Goal: Task Accomplishment & Management: Manage account settings

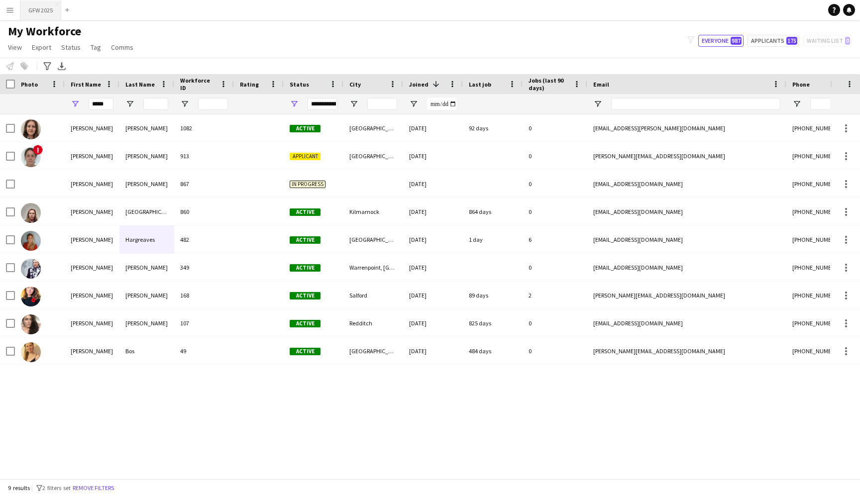
type input "*****"
click at [38, 7] on button "GFW 2025 Close" at bounding box center [40, 9] width 41 height 19
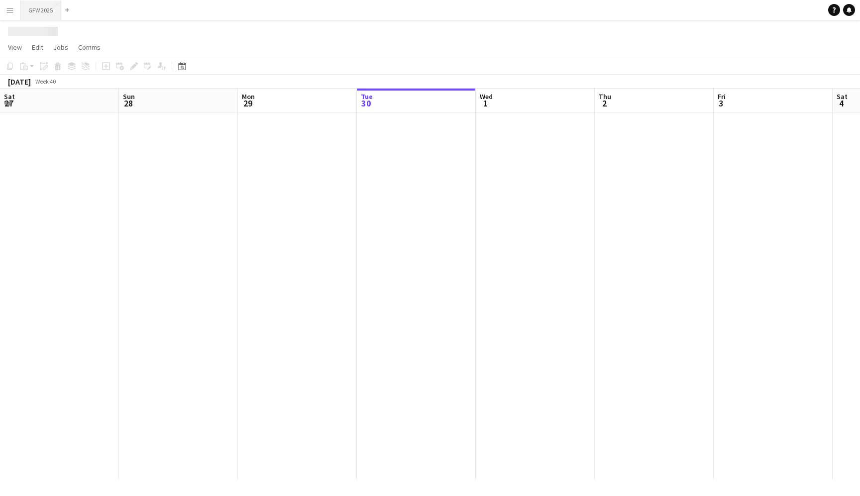
scroll to position [0, 238]
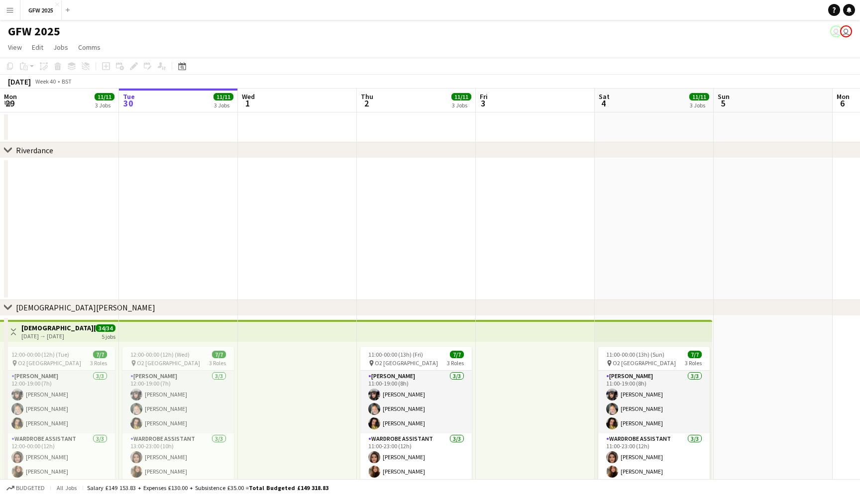
click at [195, 246] on app-date-cell at bounding box center [178, 229] width 119 height 142
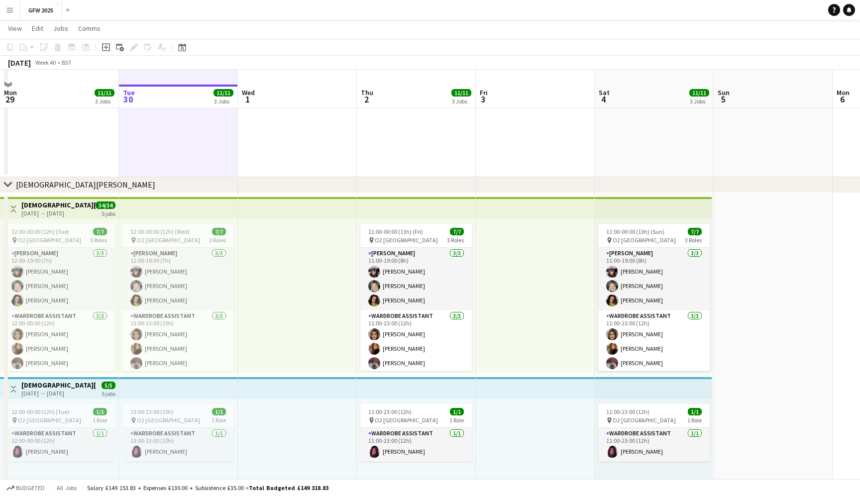
scroll to position [151, 0]
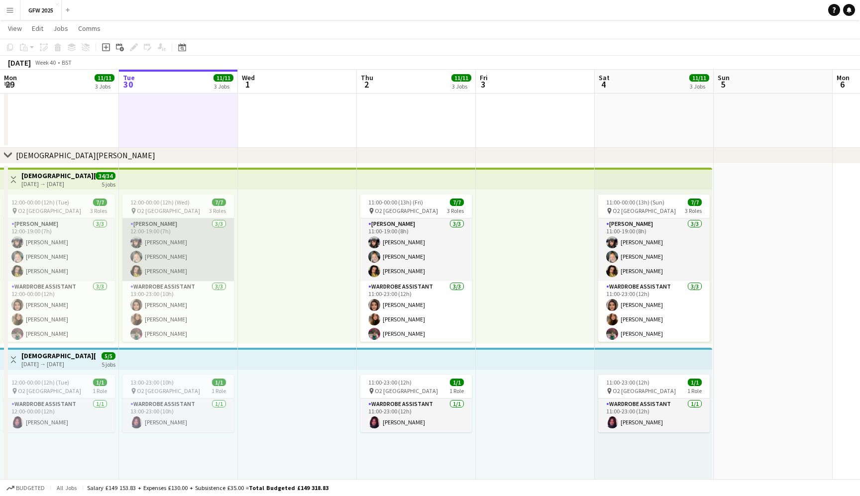
click at [195, 246] on app-card-role "[PERSON_NAME] [DATE] 12:00-19:00 (7h) [PERSON_NAME] [PERSON_NAME] [PERSON_NAME]" at bounding box center [177, 249] width 111 height 63
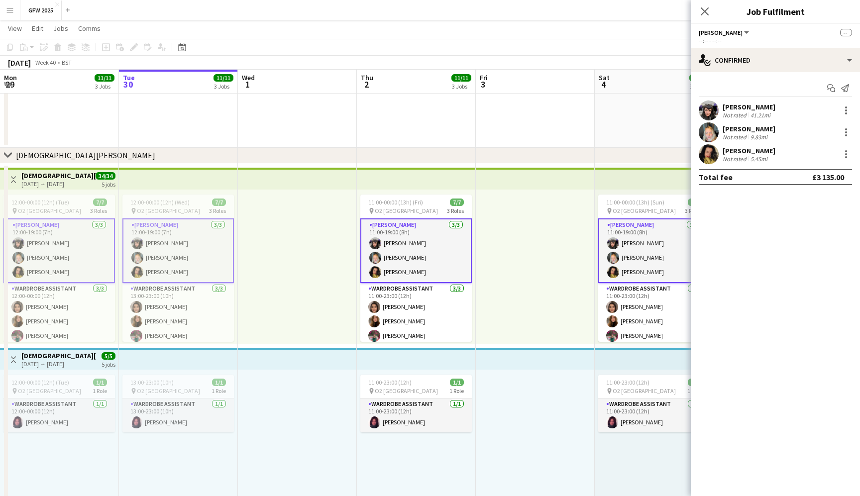
click at [195, 246] on app-card-role "[PERSON_NAME] [DATE] 12:00-19:00 (7h) [PERSON_NAME] [PERSON_NAME] [PERSON_NAME]" at bounding box center [177, 250] width 111 height 65
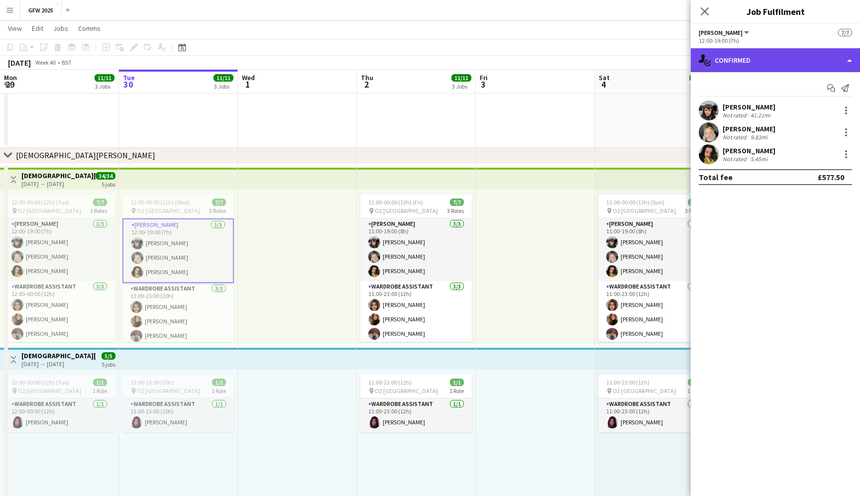
click at [803, 57] on div "single-neutral-actions-check-2 Confirmed" at bounding box center [775, 60] width 169 height 24
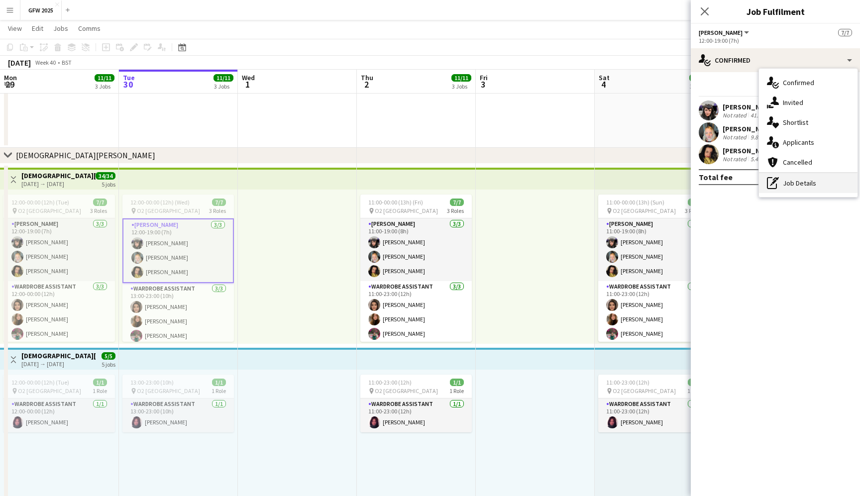
click at [808, 185] on div "pen-write Job Details" at bounding box center [808, 183] width 99 height 20
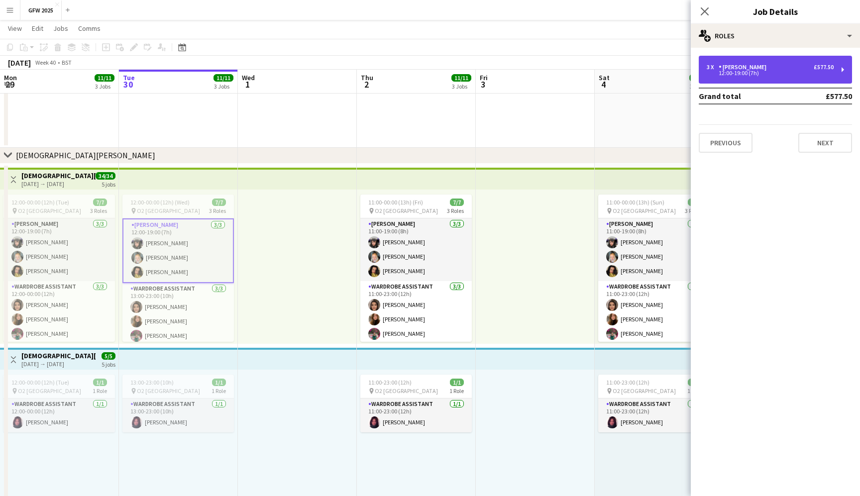
click at [801, 70] on div "3 x [PERSON_NAME] £577.50" at bounding box center [769, 67] width 127 height 7
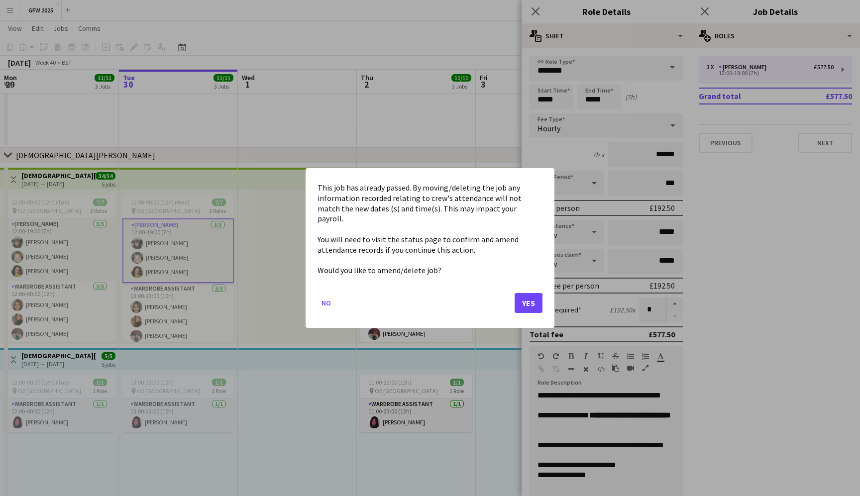
click at [538, 293] on button "Yes" at bounding box center [528, 303] width 28 height 20
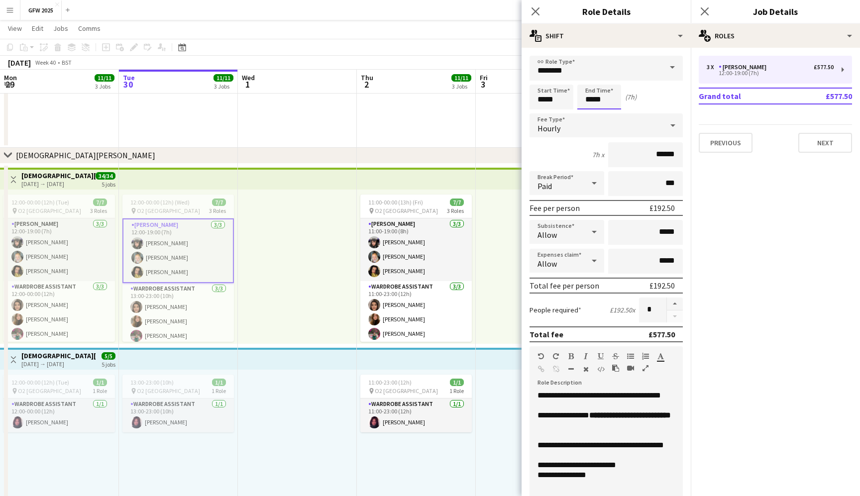
scroll to position [151, 0]
type input "*****"
click at [610, 77] on div at bounding box center [609, 80] width 20 height 10
click at [703, 10] on icon at bounding box center [704, 10] width 9 height 9
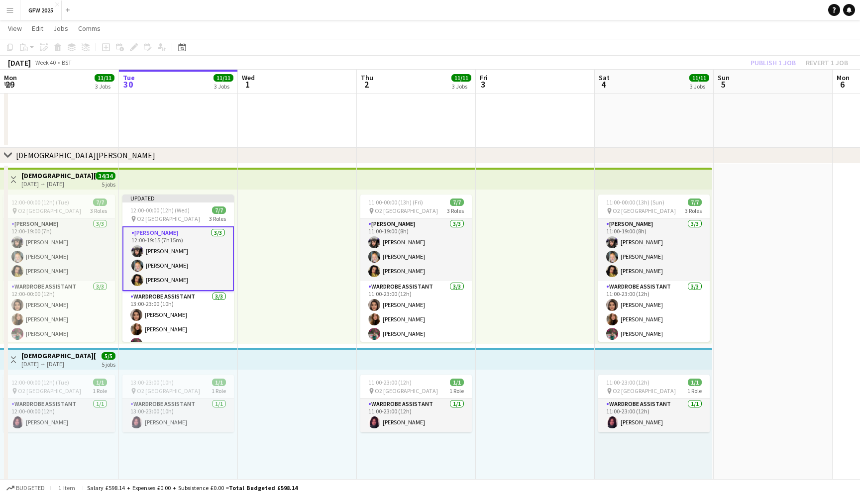
click at [631, 57] on div "[DATE] Week 40 • BST Publish 1 job Revert 1 job" at bounding box center [430, 63] width 860 height 14
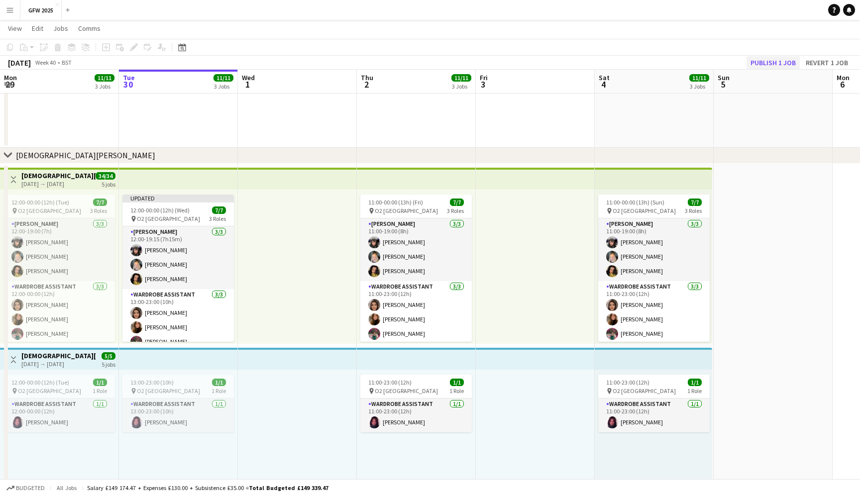
click at [768, 62] on button "Publish 1 job" at bounding box center [772, 62] width 53 height 13
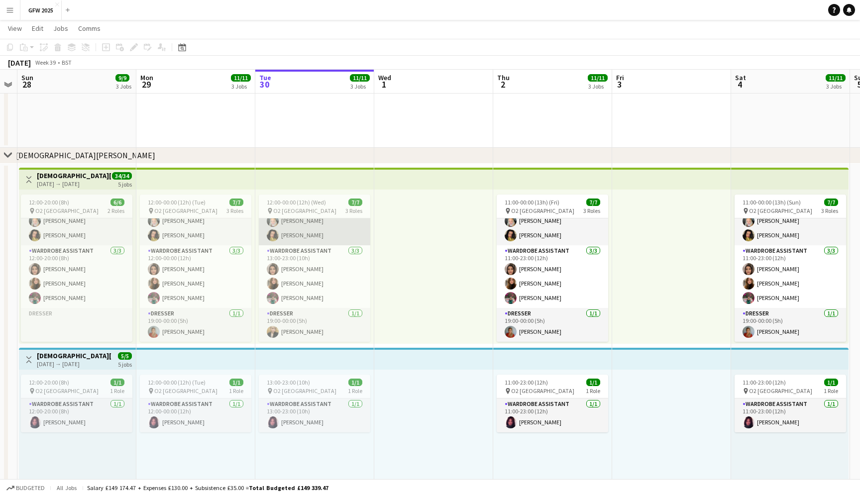
scroll to position [36, 0]
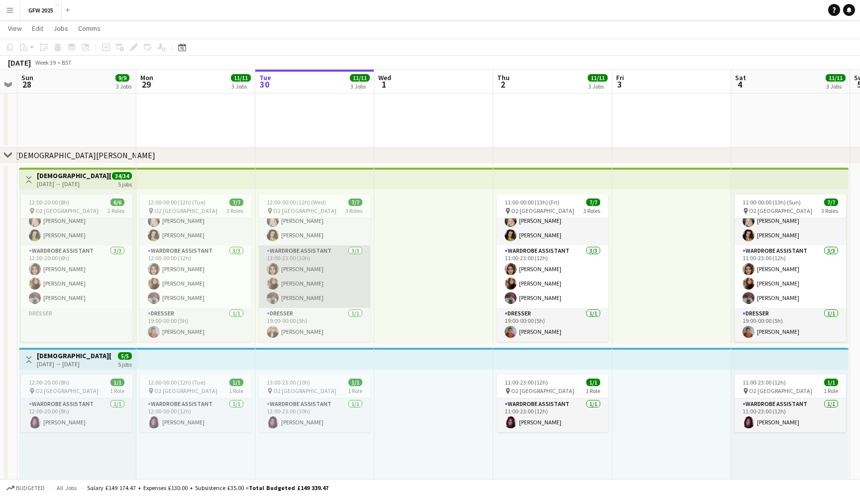
click at [298, 270] on app-card-role "Wardrobe Assistant [DATE] 13:00-23:00 (10h) [PERSON_NAME] [PERSON_NAME] [PERSON…" at bounding box center [314, 276] width 111 height 63
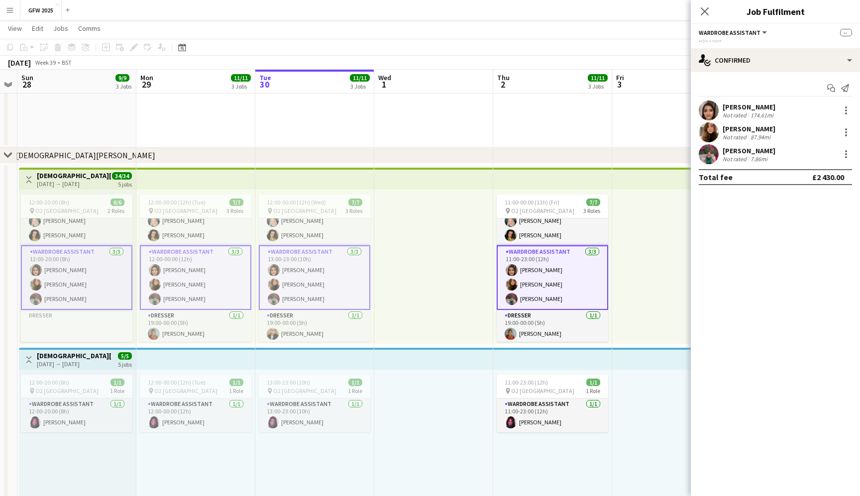
click at [298, 270] on app-card-role "Wardrobe Assistant [DATE] 13:00-23:00 (10h) [PERSON_NAME] [PERSON_NAME] [PERSON…" at bounding box center [314, 277] width 111 height 65
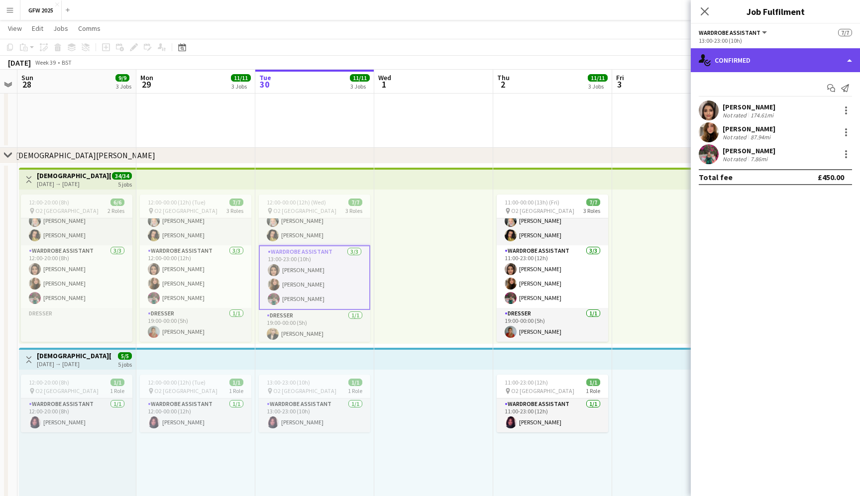
click at [814, 63] on div "single-neutral-actions-check-2 Confirmed" at bounding box center [775, 60] width 169 height 24
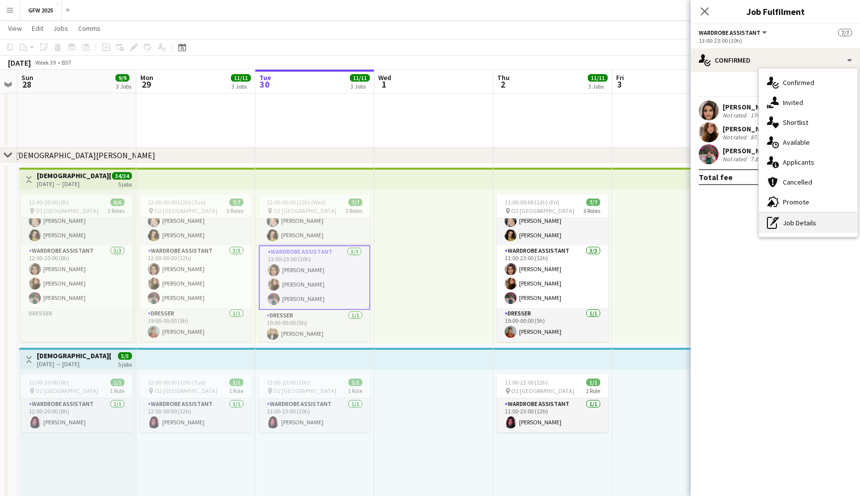
click at [803, 224] on div "pen-write Job Details" at bounding box center [808, 223] width 99 height 20
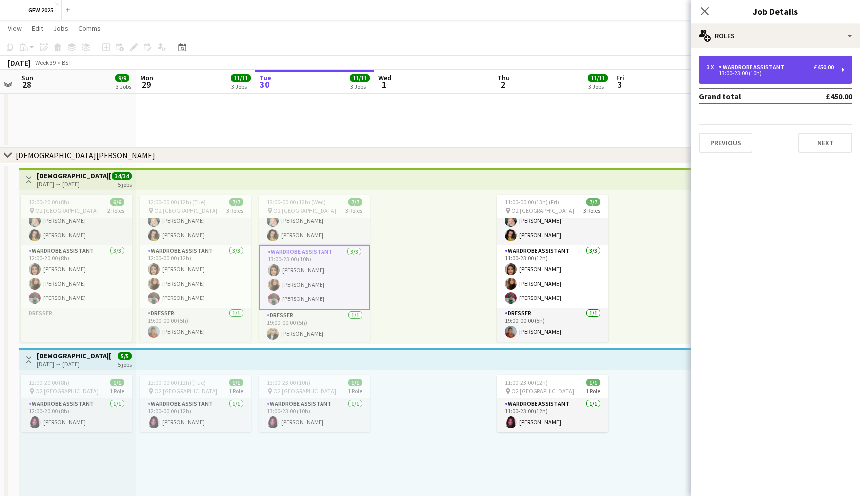
click at [800, 65] on div "3 x Wardrobe Assistant £450.00" at bounding box center [769, 67] width 127 height 7
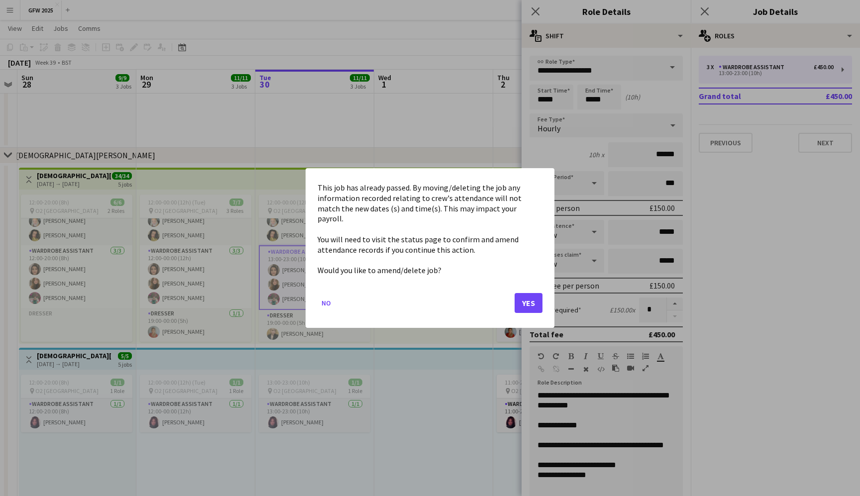
click at [523, 299] on button "Yes" at bounding box center [528, 303] width 28 height 20
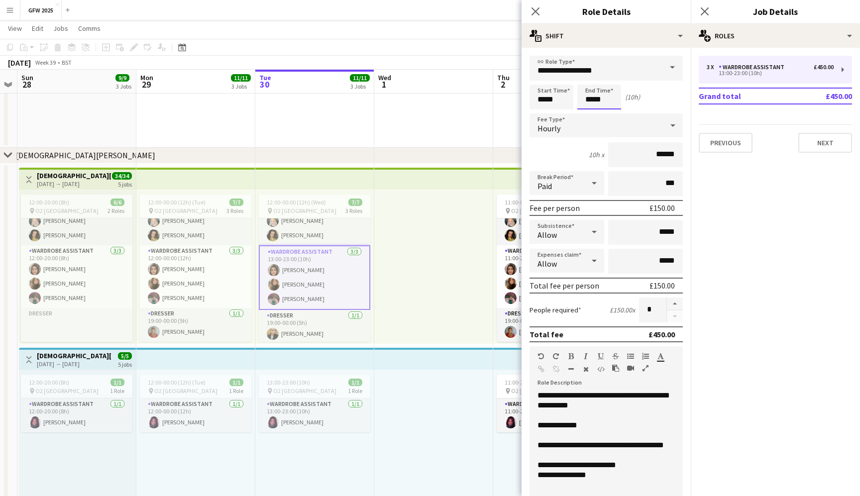
scroll to position [151, 0]
type input "*****"
click at [591, 78] on div at bounding box center [589, 80] width 20 height 10
click at [707, 9] on icon at bounding box center [704, 10] width 9 height 9
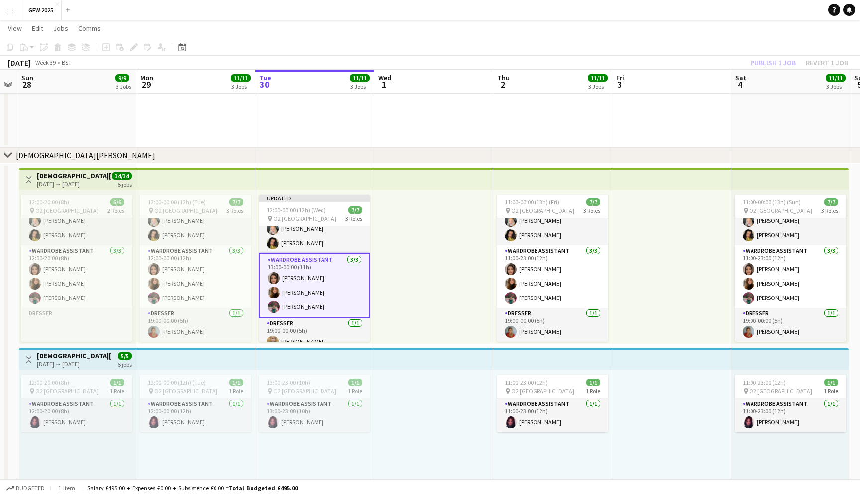
click at [697, 62] on div "[DATE] Week 39 • BST Publish 1 job Revert 1 job" at bounding box center [430, 63] width 860 height 14
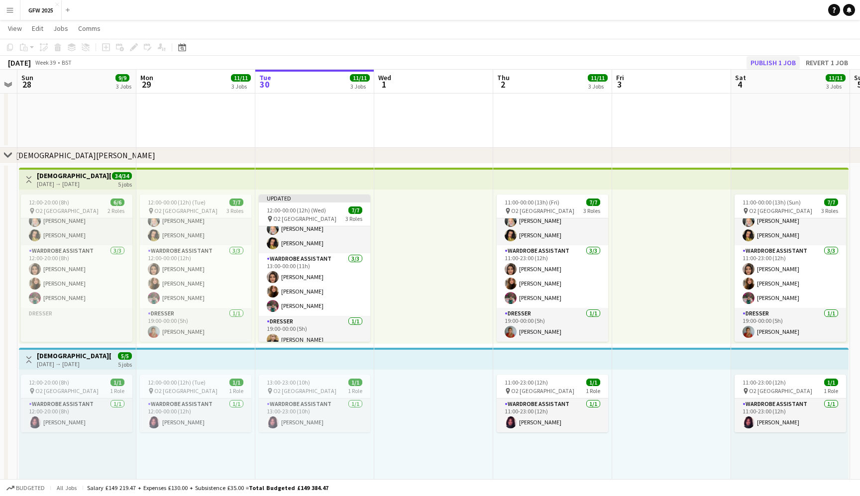
click at [779, 59] on button "Publish 1 job" at bounding box center [772, 62] width 53 height 13
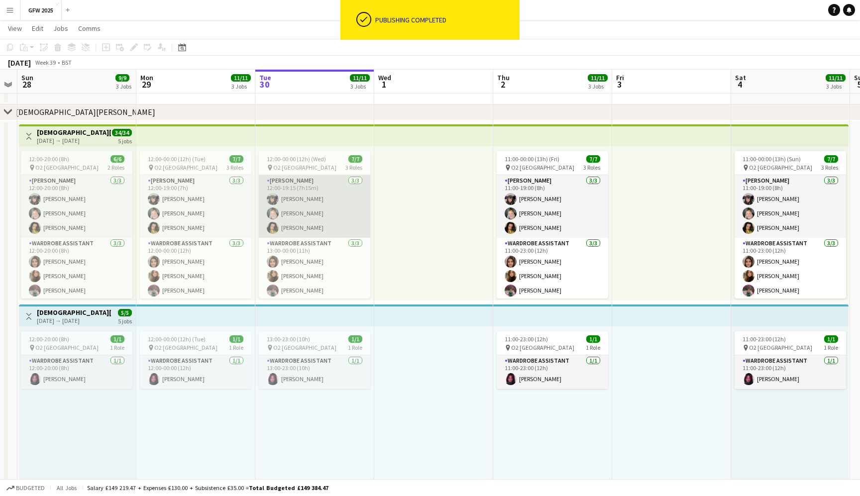
scroll to position [36, 0]
